Goal: Task Accomplishment & Management: Manage account settings

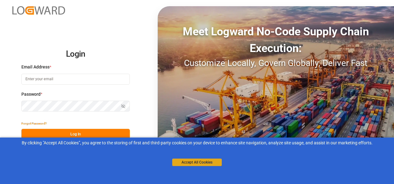
click at [195, 161] on button "Accept All Cookies" at bounding box center [197, 162] width 50 height 7
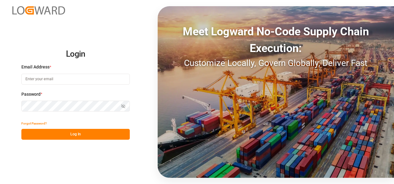
click at [105, 135] on button "Log In" at bounding box center [75, 134] width 109 height 11
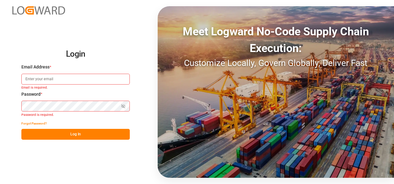
click at [74, 81] on input at bounding box center [75, 79] width 109 height 11
type input "[PERSON_NAME][EMAIL_ADDRESS][PERSON_NAME][DOMAIN_NAME]"
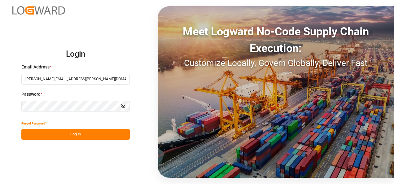
click at [60, 130] on button "Log In" at bounding box center [75, 134] width 109 height 11
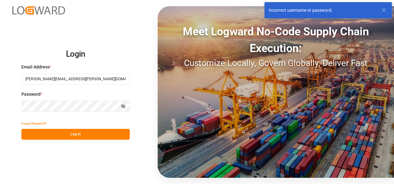
click at [59, 131] on button "Log In" at bounding box center [75, 134] width 109 height 11
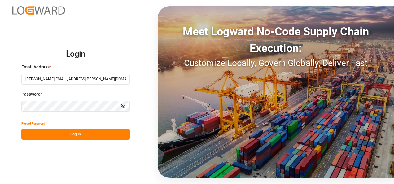
click at [122, 106] on icon "button" at bounding box center [123, 106] width 4 height 4
click at [125, 106] on icon "button" at bounding box center [123, 106] width 4 height 4
click at [80, 130] on button "Log In" at bounding box center [75, 134] width 109 height 11
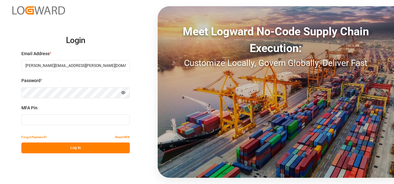
click at [94, 120] on input at bounding box center [75, 119] width 109 height 11
paste input "849958"
click at [86, 148] on button "Log In" at bounding box center [75, 148] width 109 height 11
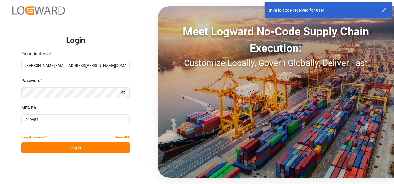
click at [69, 144] on button "Log In" at bounding box center [75, 148] width 109 height 11
click at [122, 94] on icon "button" at bounding box center [123, 93] width 4 height 4
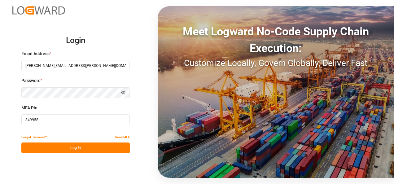
click at [100, 122] on input "849958" at bounding box center [75, 119] width 109 height 11
type input "924366"
click at [78, 147] on button "Log In" at bounding box center [75, 148] width 109 height 11
click at [121, 93] on button "Show password" at bounding box center [123, 92] width 13 height 11
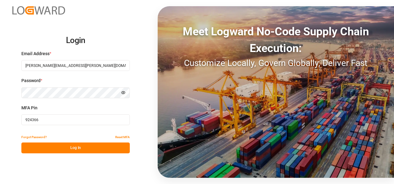
click at [121, 93] on button "Hide password" at bounding box center [123, 92] width 13 height 11
click at [67, 147] on button "Log In" at bounding box center [75, 148] width 109 height 11
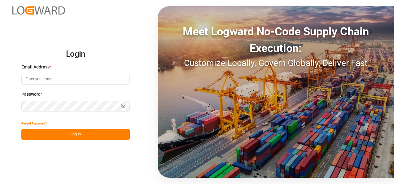
type input "shaini.ghorai@logward.com"
click at [123, 105] on div "Show password" at bounding box center [75, 106] width 109 height 11
click at [123, 105] on icon "button" at bounding box center [123, 106] width 4 height 4
click at [66, 131] on button "Log In" at bounding box center [75, 134] width 109 height 11
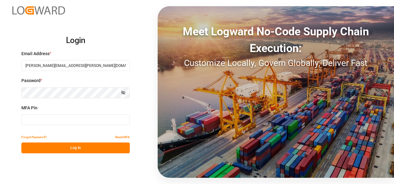
click at [38, 119] on input at bounding box center [75, 119] width 109 height 11
type input "921391"
click at [42, 148] on button "Log In" at bounding box center [75, 148] width 109 height 11
click at [73, 147] on button "Log In" at bounding box center [75, 148] width 109 height 11
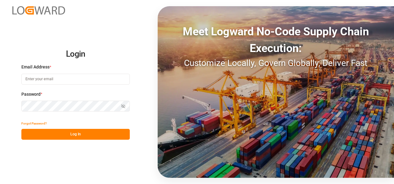
type input "[PERSON_NAME][EMAIL_ADDRESS][PERSON_NAME][DOMAIN_NAME]"
click at [124, 107] on div "Show password" at bounding box center [75, 106] width 109 height 11
click at [124, 107] on icon "button" at bounding box center [124, 107] width 4 height 4
click at [124, 107] on icon "button" at bounding box center [123, 106] width 4 height 4
click at [61, 137] on button "Log In" at bounding box center [75, 134] width 109 height 11
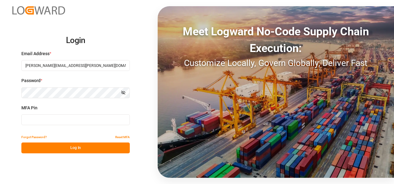
click at [99, 123] on input at bounding box center [75, 119] width 109 height 11
type input "157116"
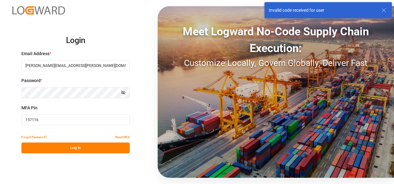
click at [70, 149] on button "Log In" at bounding box center [75, 148] width 109 height 11
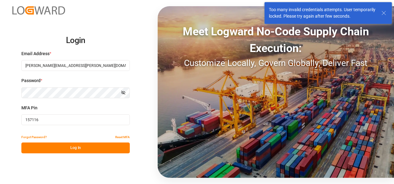
click at [124, 91] on icon "button" at bounding box center [123, 93] width 4 height 4
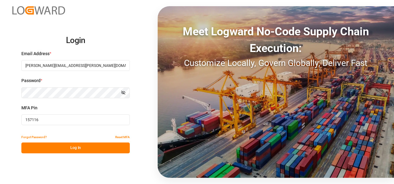
click at [45, 149] on button "Log In" at bounding box center [75, 148] width 109 height 11
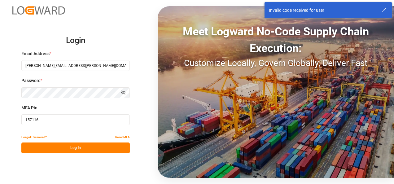
click at [53, 121] on input "157116" at bounding box center [75, 119] width 109 height 11
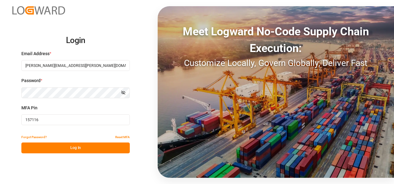
click at [53, 121] on input "157116" at bounding box center [75, 119] width 109 height 11
type input "880064"
click at [54, 145] on button "Log In" at bounding box center [75, 148] width 109 height 11
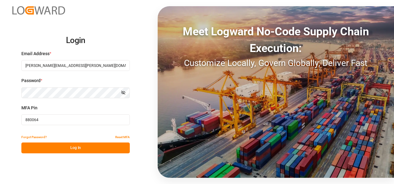
click at [79, 148] on button "Log In" at bounding box center [75, 148] width 109 height 11
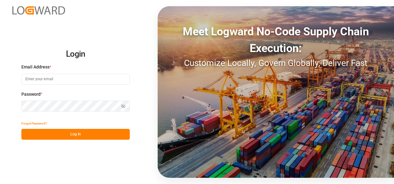
type input "[PERSON_NAME][EMAIL_ADDRESS][PERSON_NAME][DOMAIN_NAME]"
click at [89, 138] on button "Log In" at bounding box center [75, 134] width 109 height 11
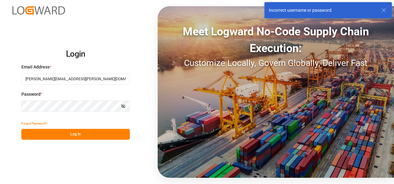
click at [382, 11] on icon at bounding box center [384, 10] width 7 height 7
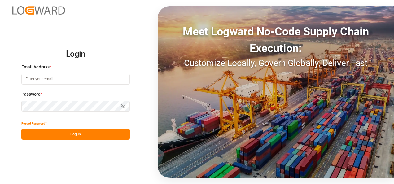
type input "[PERSON_NAME][EMAIL_ADDRESS][PERSON_NAME][DOMAIN_NAME]"
click at [123, 105] on div "Show password" at bounding box center [75, 106] width 109 height 11
click at [126, 105] on icon "button" at bounding box center [123, 106] width 4 height 4
click at [85, 136] on button "Log In" at bounding box center [75, 134] width 109 height 11
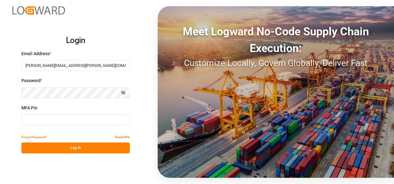
click at [57, 121] on input at bounding box center [75, 119] width 109 height 11
click at [101, 118] on input at bounding box center [75, 119] width 109 height 11
paste input "082447"
click at [98, 144] on button "Log In" at bounding box center [75, 148] width 109 height 11
click at [96, 123] on input "082447" at bounding box center [75, 119] width 109 height 11
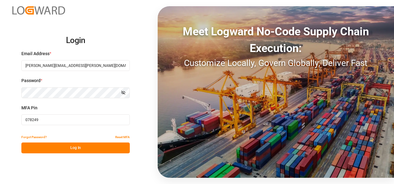
click at [95, 146] on button "Log In" at bounding box center [75, 148] width 109 height 11
click at [65, 151] on button "Log In" at bounding box center [75, 148] width 109 height 11
click at [107, 124] on input "078249" at bounding box center [75, 119] width 109 height 11
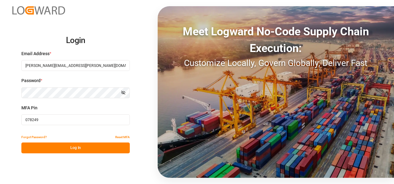
paste input "165363"
type input "165363"
click at [102, 149] on button "Log In" at bounding box center [75, 148] width 109 height 11
